Goal: Transaction & Acquisition: Purchase product/service

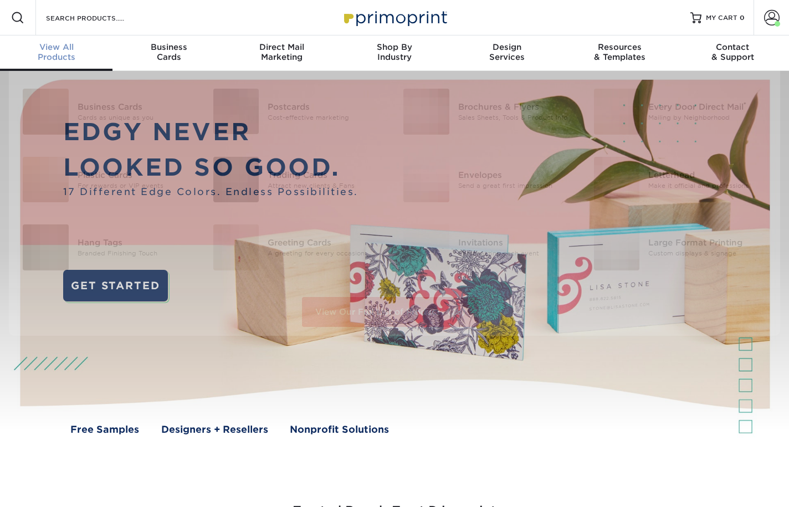
click at [60, 57] on div "View All Products" at bounding box center [56, 52] width 113 height 20
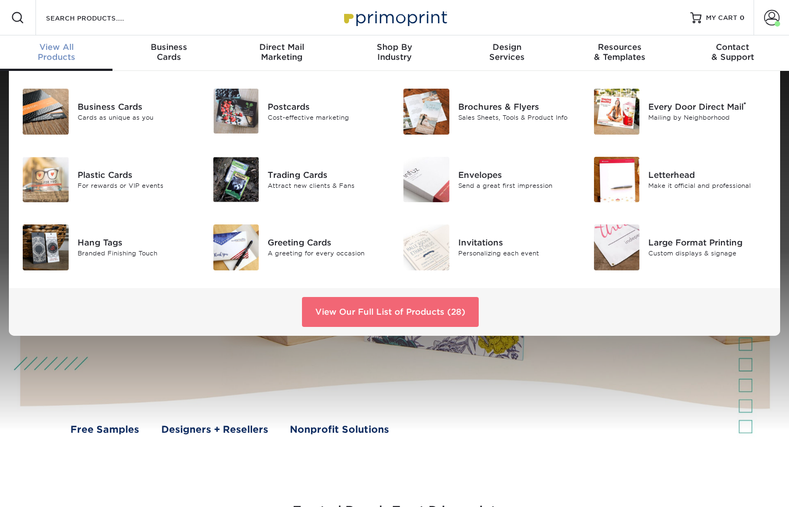
click at [385, 312] on link "View Our Full List of Products (28)" at bounding box center [390, 312] width 177 height 30
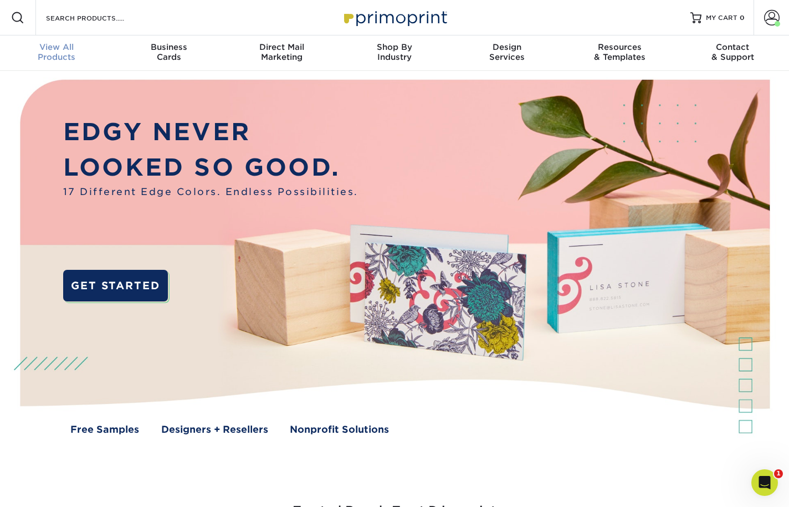
click at [52, 50] on span "View All" at bounding box center [56, 47] width 113 height 10
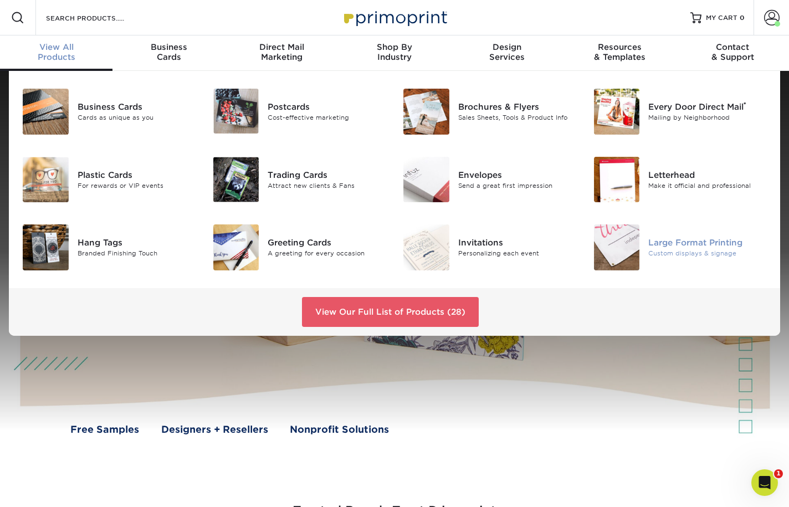
click at [684, 252] on div "Custom displays & signage" at bounding box center [708, 253] width 119 height 9
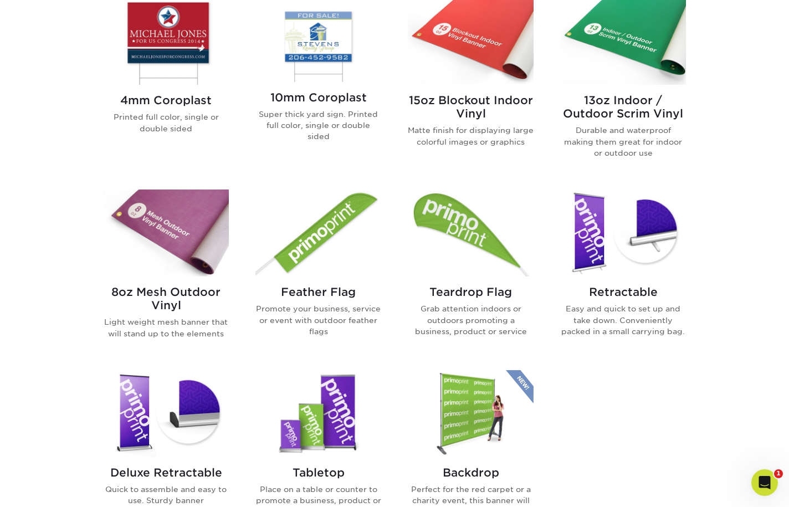
scroll to position [492, 0]
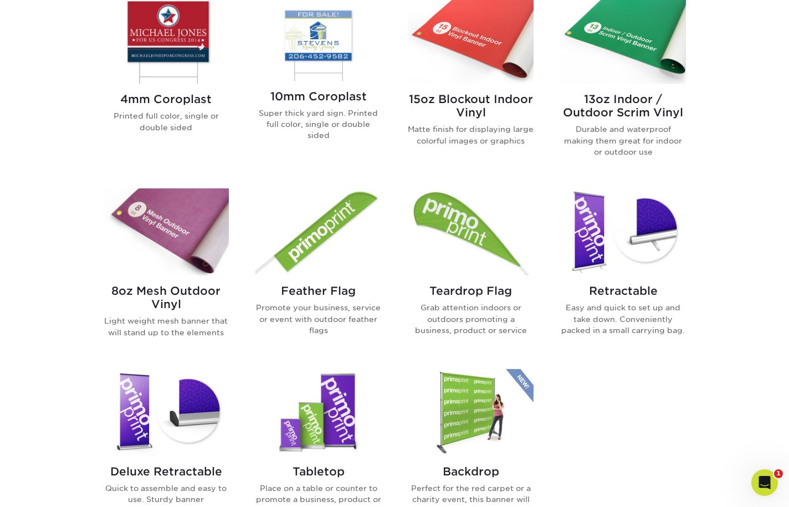
click at [177, 291] on h2 "8oz Mesh Outdoor Vinyl" at bounding box center [166, 297] width 126 height 27
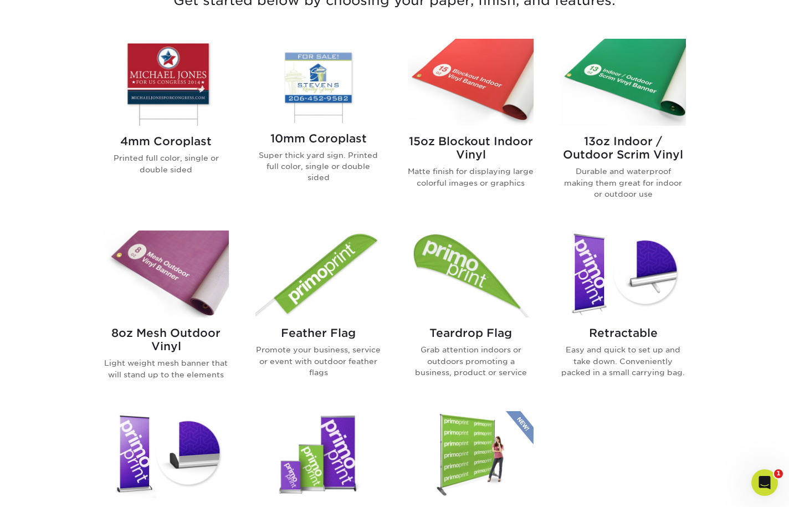
scroll to position [452, 0]
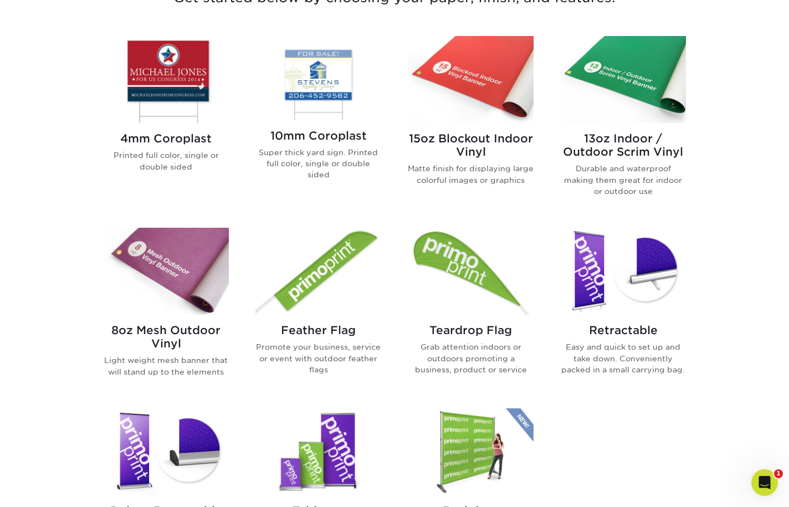
click at [209, 373] on p "Light weight mesh banner that will stand up to the elements" at bounding box center [166, 366] width 126 height 23
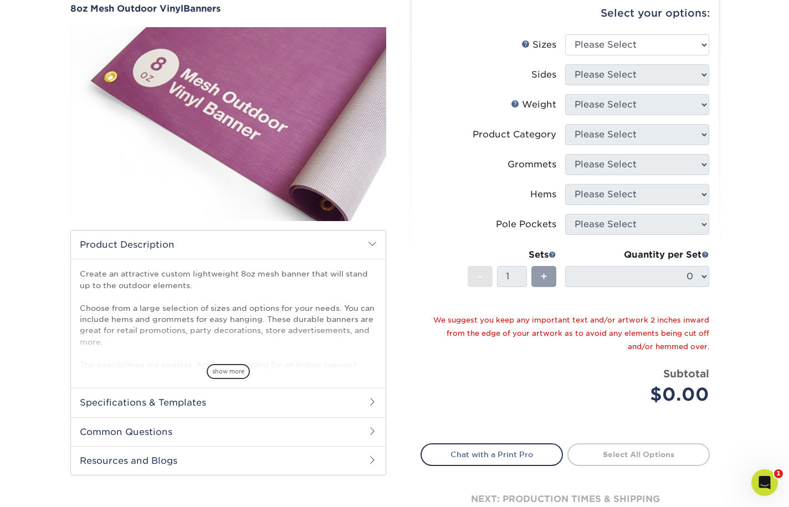
scroll to position [126, 0]
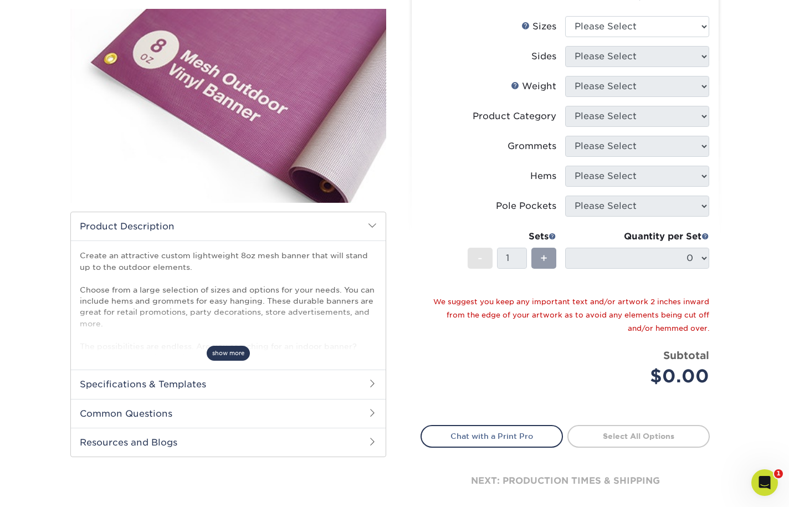
click at [231, 353] on span "show more" at bounding box center [228, 353] width 43 height 15
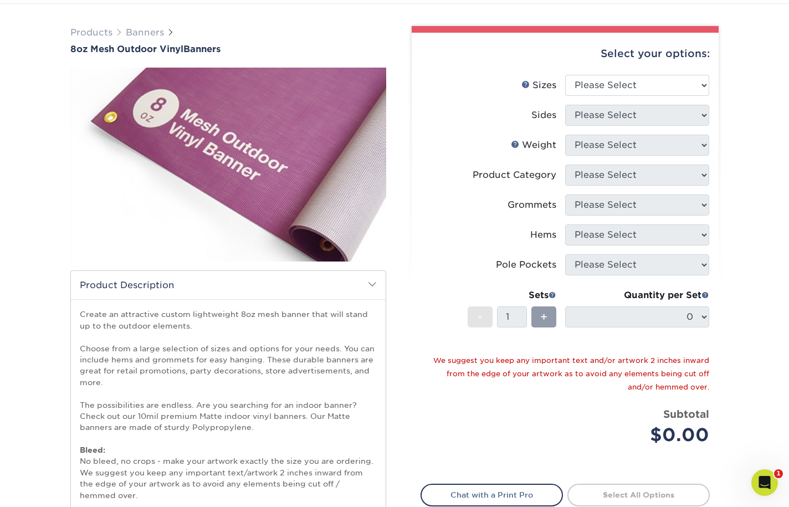
scroll to position [0, 0]
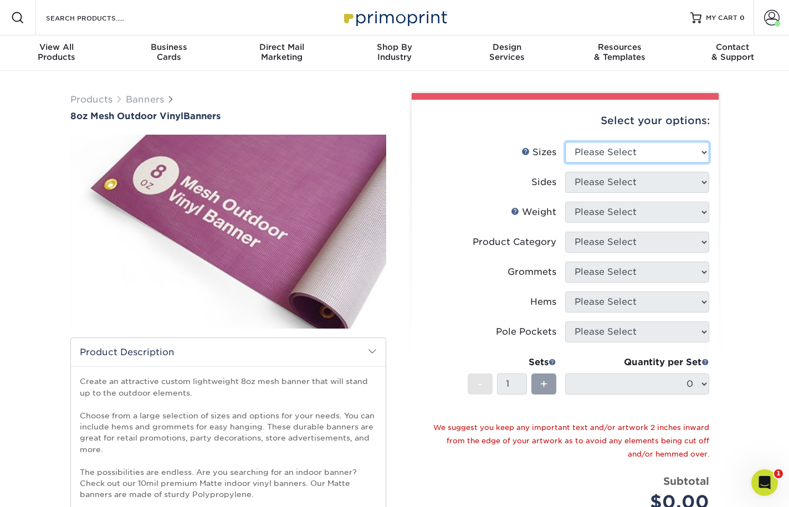
click at [657, 148] on select "Please Select 24" x 36" 24" x 48" 36" x 48" 36" x 60" 36" x 72" 36" x 96" 36" x…" at bounding box center [637, 152] width 144 height 21
click at [745, 171] on div "Products Banners 8oz Mesh Outdoor Vinyl Banners Bleed: show more /" at bounding box center [394, 422] width 789 height 703
click at [690, 156] on select "Please Select 24" x 36" 24" x 48" 36" x 48" 36" x 60" 36" x 72" 36" x 96" 36" x…" at bounding box center [637, 152] width 144 height 21
select select "36.00x72.00"
click at [565, 142] on select "Please Select 24" x 36" 24" x 48" 36" x 48" 36" x 60" 36" x 72" 36" x 96" 36" x…" at bounding box center [637, 152] width 144 height 21
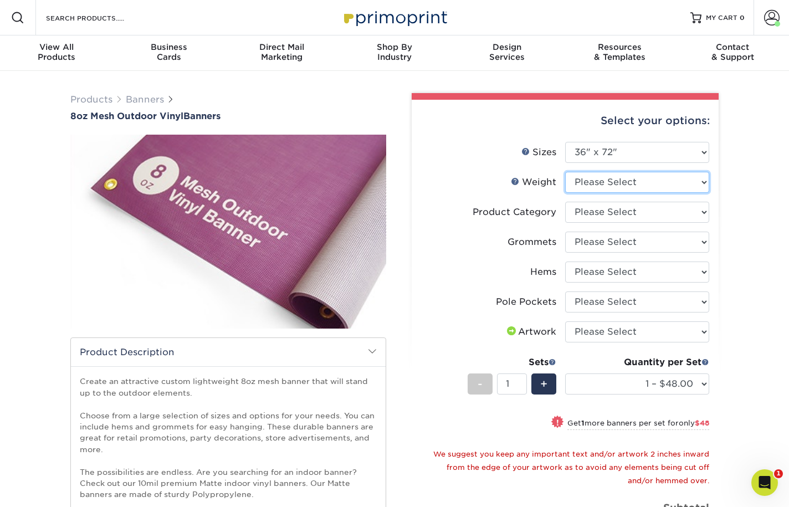
click at [701, 182] on select "Please Select 8OZMESH" at bounding box center [637, 182] width 144 height 21
select select "8OZMESH"
click at [565, 172] on select "Please Select 8OZMESH" at bounding box center [637, 182] width 144 height 21
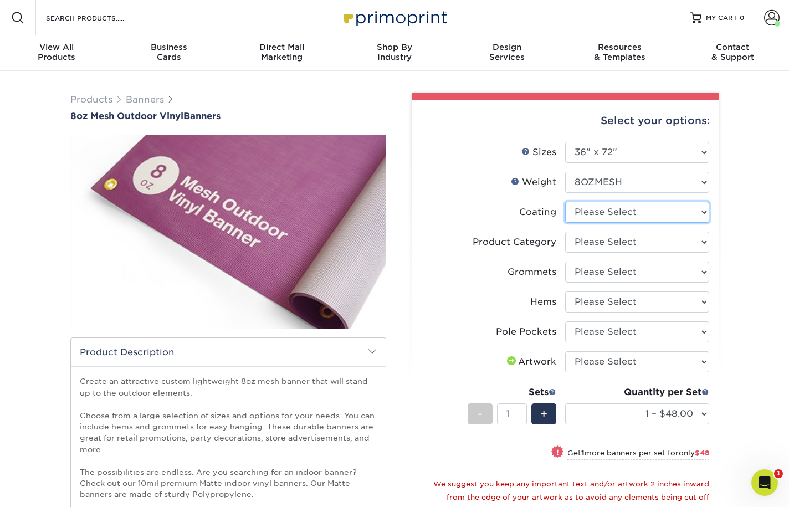
click at [691, 210] on select at bounding box center [637, 212] width 144 height 21
select select "3e7618de-abca-4bda-9f97-8b9129e913d8"
click at [565, 202] on select at bounding box center [637, 212] width 144 height 21
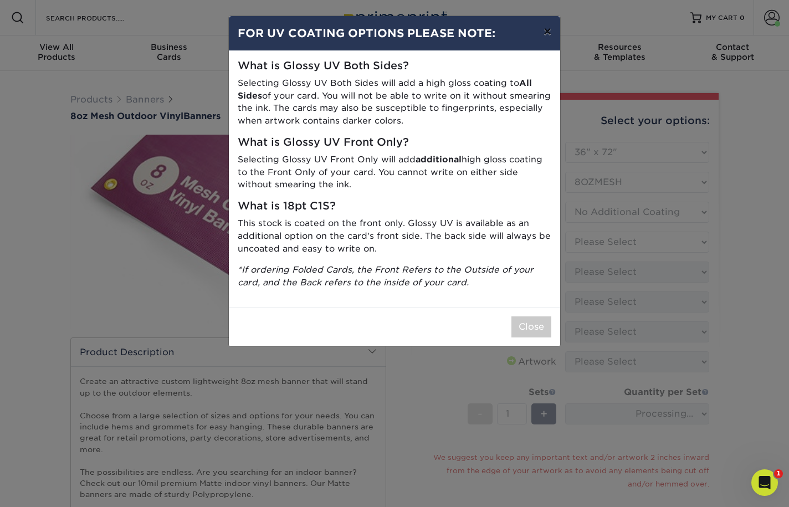
drag, startPoint x: 548, startPoint y: 33, endPoint x: 552, endPoint y: 53, distance: 19.8
click at [548, 33] on button "×" at bounding box center [547, 31] width 25 height 31
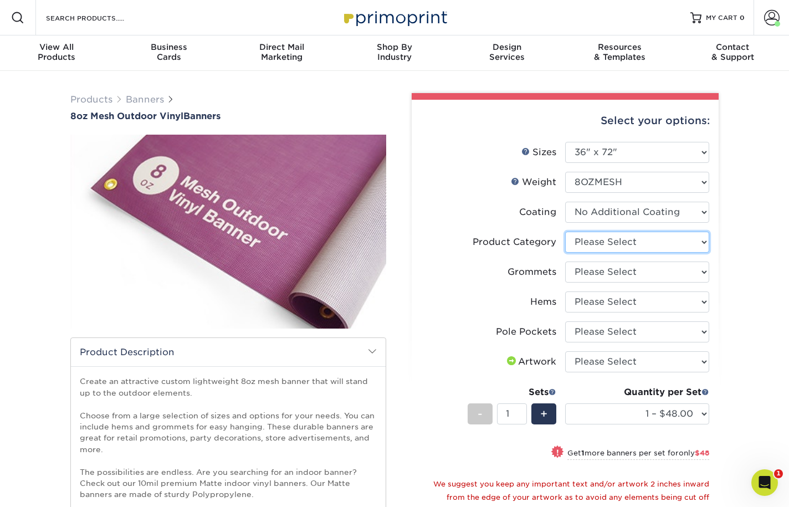
click at [685, 242] on select "Please Select 8oz Mesh Banner" at bounding box center [637, 242] width 144 height 21
select select "fb3711ff-1725-42e1-bc4f-134fa5e422b0"
click at [565, 232] on select "Please Select 8oz Mesh Banner" at bounding box center [637, 242] width 144 height 21
click at [676, 275] on select "Please Select No Grommets Yes, Grommet All 4 Corners Yes, Grommets Every 2 ft." at bounding box center [637, 272] width 144 height 21
select select "844af484-45a3-48a0-88de-19e51b139d69"
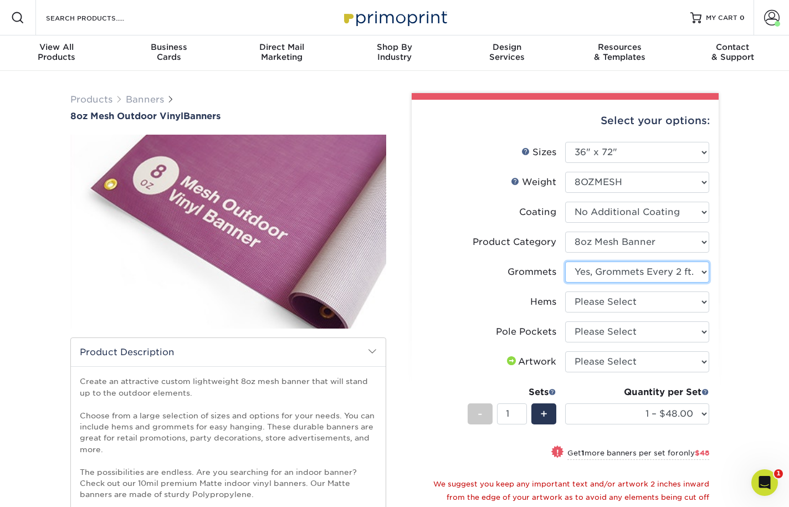
click at [565, 262] on select "Please Select No Grommets Yes, Grommet All 4 Corners Yes, Grommets Every 2 ft." at bounding box center [637, 272] width 144 height 21
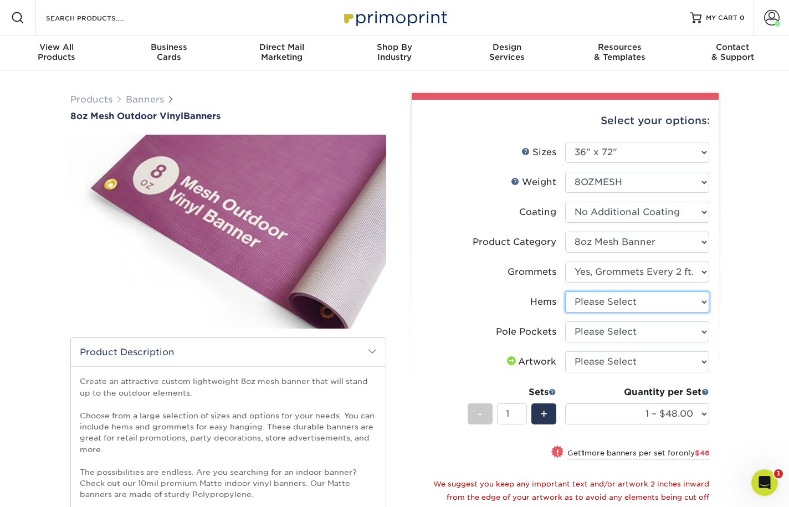
click at [698, 301] on select "Please Select No Hems/Pole Pockets Yes, Hems Top and Bottom Only Yes, Hems All …" at bounding box center [637, 302] width 144 height 21
select select "799b34bf-ff99-4291-b254-51157b744628"
click at [565, 292] on select "Please Select No Hems/Pole Pockets Yes, Hems Top and Bottom Only Yes, Hems All …" at bounding box center [637, 302] width 144 height 21
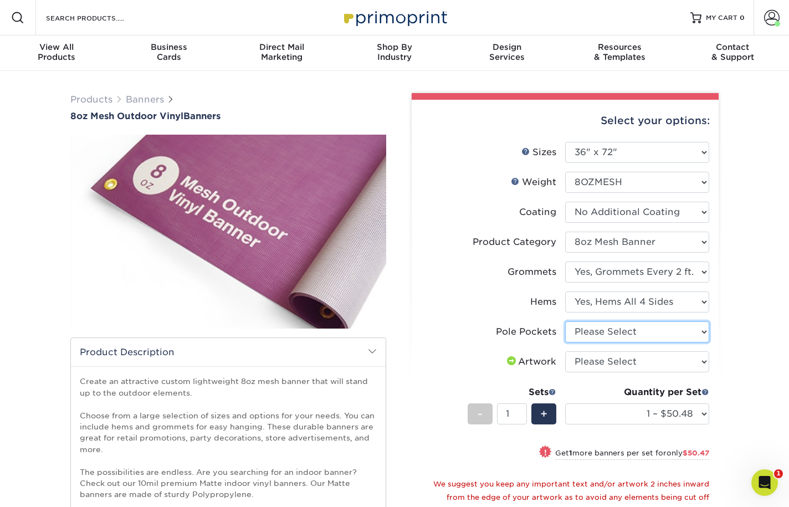
click at [664, 336] on select "Please Select No Pole Pockets 2 in. Left and Right 2 in. Top and Bottom 4 in. L…" at bounding box center [637, 332] width 144 height 21
click at [664, 335] on select "Please Select No Pole Pockets 2 in. Left and Right 2 in. Top and Bottom 4 in. L…" at bounding box center [637, 332] width 144 height 21
select select "462c5fe9-21e9-49a0-afb4-1c6e8664fe13"
click at [565, 322] on select "Please Select No Pole Pockets 2 in. Left and Right 2 in. Top and Bottom 4 in. L…" at bounding box center [637, 332] width 144 height 21
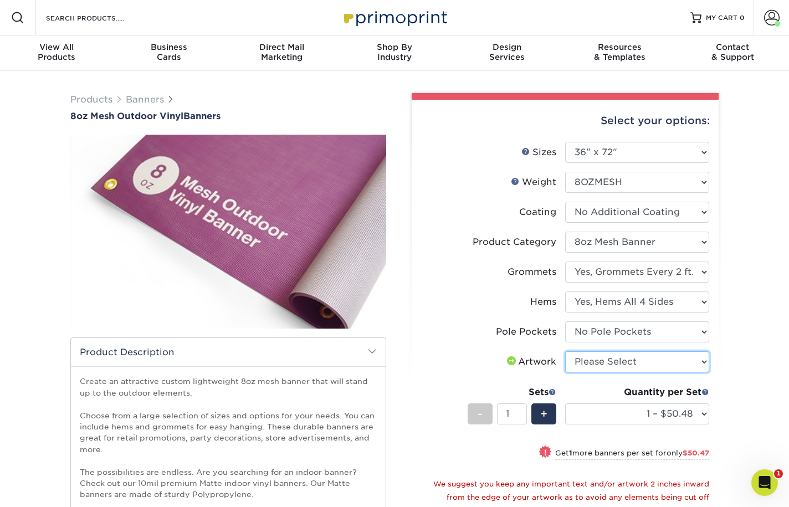
click at [705, 363] on select "Please Select I will upload files I need a design - $50" at bounding box center [637, 361] width 144 height 21
select select "upload"
click at [565, 351] on select "Please Select I will upload files I need a design - $50" at bounding box center [637, 361] width 144 height 21
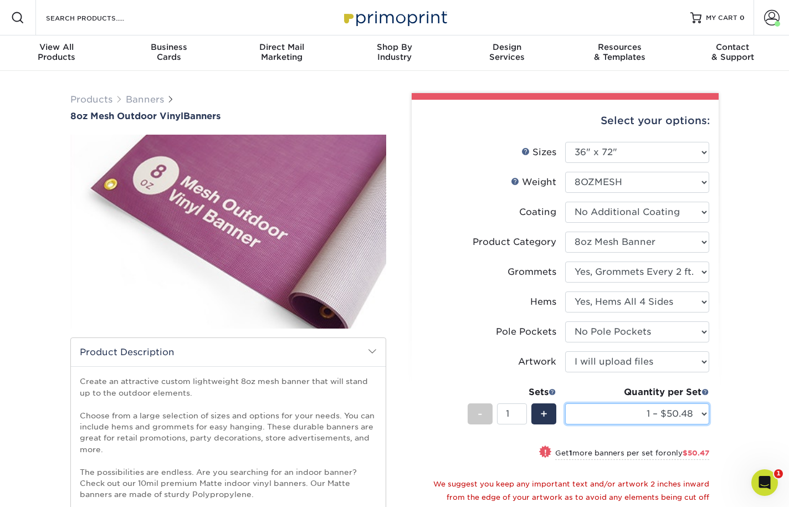
click at [699, 414] on select "1 – $50.48 2 – $100.95 3 – $151.43 4 – $201.90 5 – $252.38 6 – $301.85 7 – $352…" at bounding box center [637, 414] width 144 height 21
drag, startPoint x: 651, startPoint y: 11, endPoint x: 676, endPoint y: 1, distance: 27.6
click at [651, 11] on div "Resources Menu Search Products Account Welcome, Diana Account Dashboard Active …" at bounding box center [394, 17] width 789 height 35
